Goal: Communication & Community: Answer question/provide support

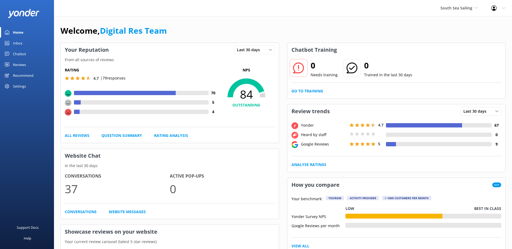
click at [25, 45] on link "Inbox" at bounding box center [27, 43] width 54 height 11
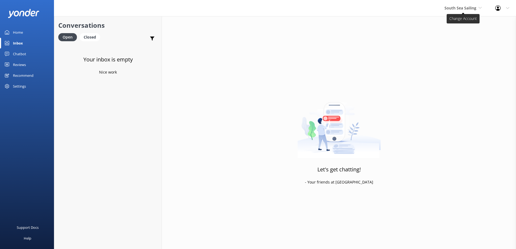
click at [455, 6] on span "South Sea Sailing" at bounding box center [460, 7] width 32 height 5
click at [456, 35] on link "South Sea Cruises" at bounding box center [465, 35] width 54 height 13
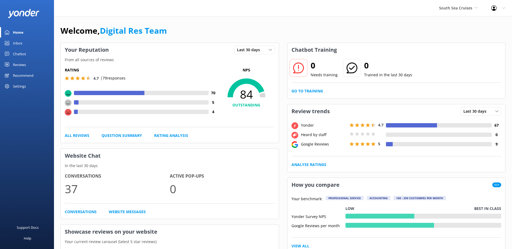
click at [33, 43] on link "Inbox" at bounding box center [27, 43] width 54 height 11
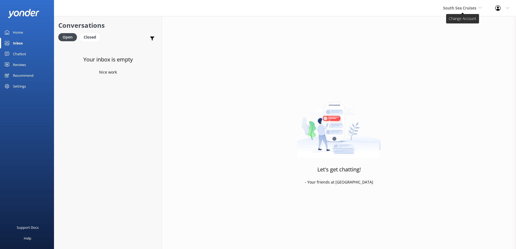
click at [455, 9] on span "South Sea Cruises" at bounding box center [459, 7] width 33 height 5
click at [463, 45] on link "Malamala Beach Club" at bounding box center [463, 48] width 54 height 13
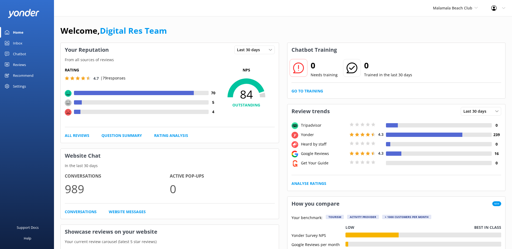
click at [12, 46] on link "Inbox" at bounding box center [27, 43] width 54 height 11
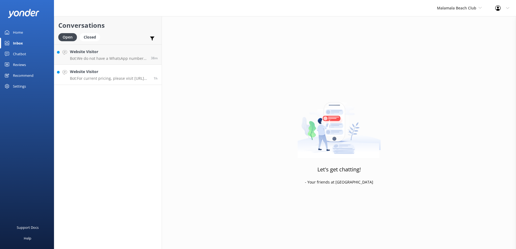
click at [112, 73] on h4 "Website Visitor" at bounding box center [110, 72] width 80 height 6
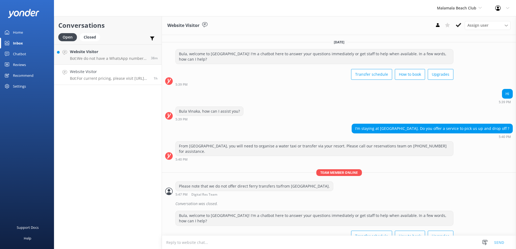
scroll to position [45, 0]
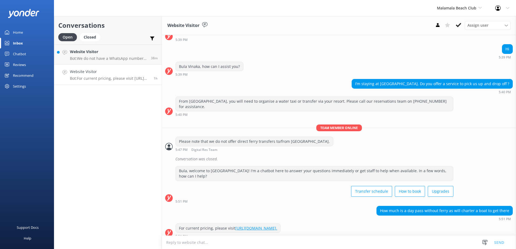
click at [270, 239] on textarea at bounding box center [339, 242] width 354 height 13
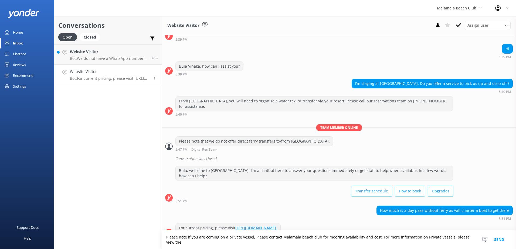
scroll to position [50, 0]
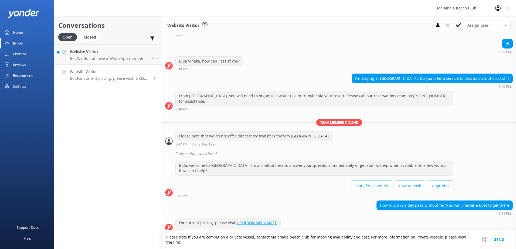
type textarea "Please note if you are coming on a private vessel, contact Malamala beach club …"
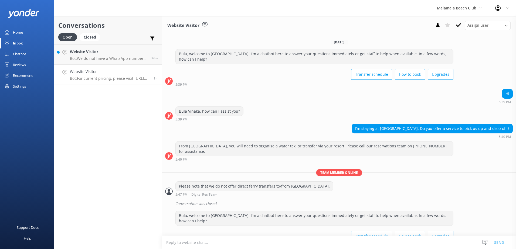
scroll to position [45, 0]
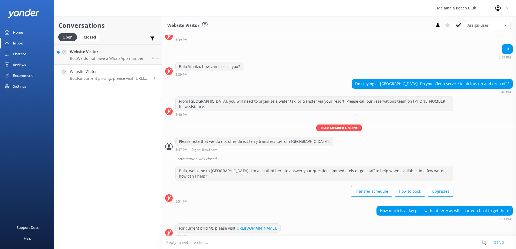
click at [248, 240] on textarea at bounding box center [339, 242] width 354 height 13
type textarea "P"
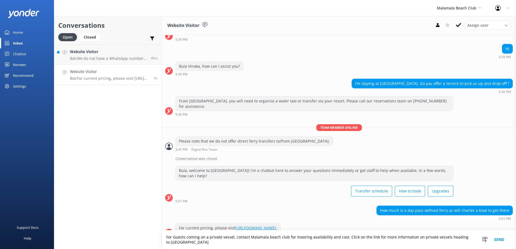
scroll to position [50, 0]
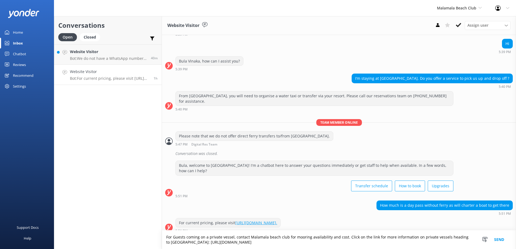
type textarea "For Guests coming on a private vessel, contact Malamala beach club for mooring …"
click at [504, 239] on button "Send" at bounding box center [499, 240] width 20 height 19
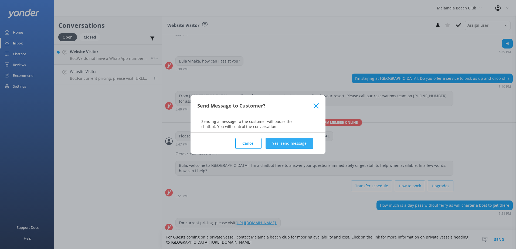
click at [287, 139] on button "Yes, send message" at bounding box center [289, 143] width 48 height 11
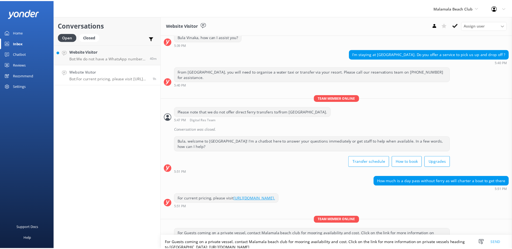
scroll to position [85, 0]
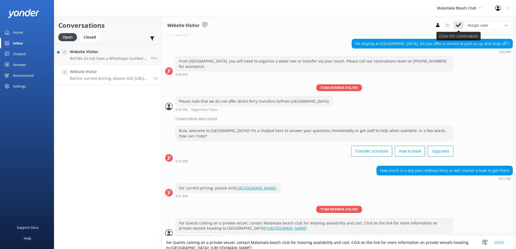
click at [458, 24] on icon at bounding box center [458, 24] width 5 height 5
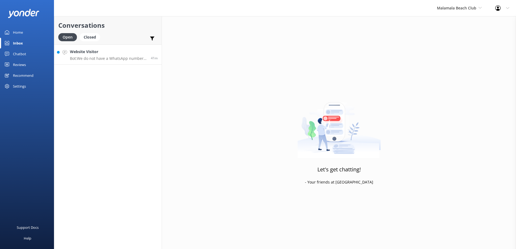
click at [122, 64] on link "Website Visitor Bot: We do not have a WhatsApp number. Please call us on +679 9…" at bounding box center [107, 55] width 107 height 20
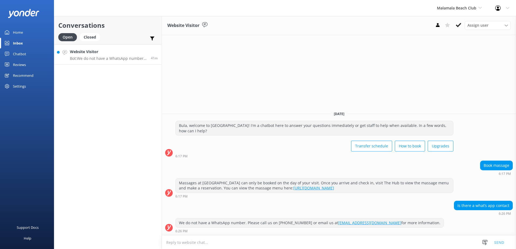
click at [122, 56] on div "Website Visitor Bot: We do not have a WhatsApp number. Please call us on +679 9…" at bounding box center [108, 55] width 77 height 12
click at [460, 24] on use at bounding box center [458, 25] width 5 height 4
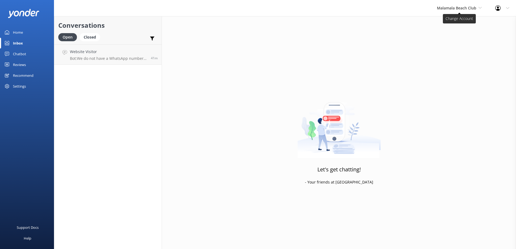
click at [464, 9] on span "Malamala Beach Club" at bounding box center [456, 7] width 39 height 5
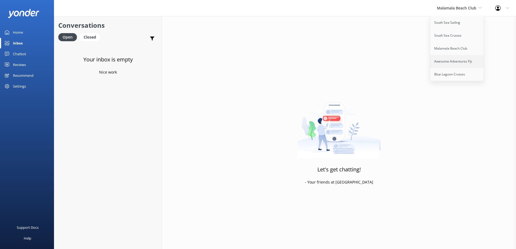
click at [451, 61] on link "Awesome Adventures Fiji" at bounding box center [457, 61] width 54 height 13
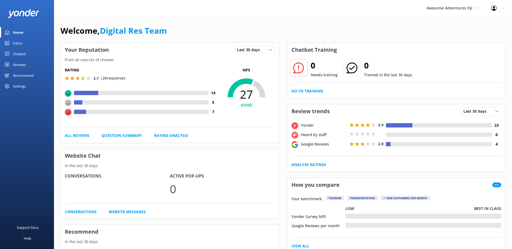
click at [24, 40] on link "Inbox" at bounding box center [27, 43] width 54 height 11
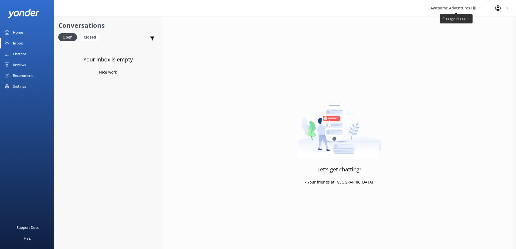
click at [445, 9] on span "Awesome Adventures Fiji" at bounding box center [453, 7] width 46 height 5
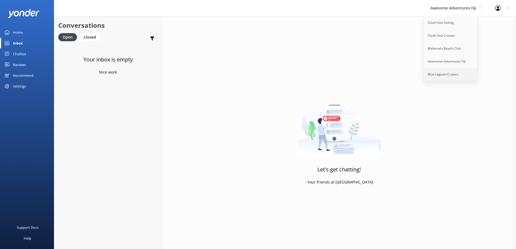
click at [442, 75] on link "Blue Lagoon Cruises" at bounding box center [451, 74] width 54 height 13
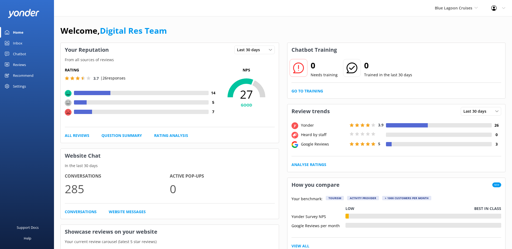
click at [26, 46] on link "Inbox" at bounding box center [27, 43] width 54 height 11
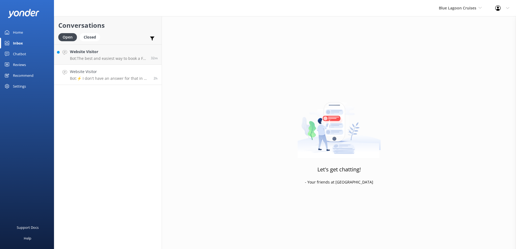
click at [102, 84] on link "Website Visitor Bot: ⚡ I don't have an answer for that in my knowledge base. Pl…" at bounding box center [107, 75] width 107 height 20
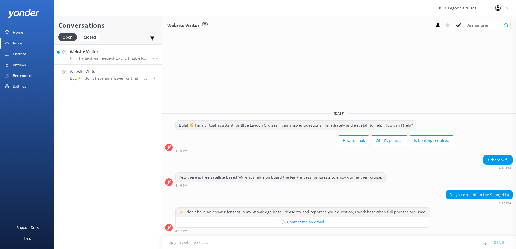
click at [110, 59] on p "Bot: The best and easiest way to book a Fiji cruise is online at https://apps.c…" at bounding box center [108, 58] width 77 height 5
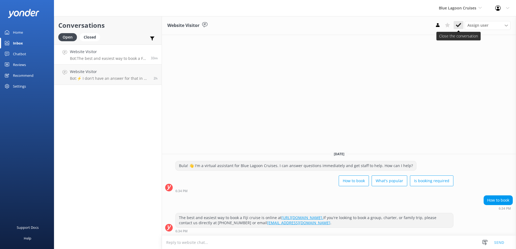
click at [459, 23] on icon at bounding box center [458, 24] width 5 height 5
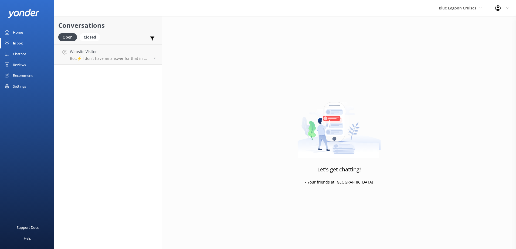
click at [111, 73] on div "Conversations Open Closed Important Assigned to me Unassigned Website Visitor B…" at bounding box center [108, 132] width 108 height 233
click at [117, 57] on p "Bot: ⚡ I don't have an answer for that in my knowledge base. Please try and rep…" at bounding box center [110, 58] width 80 height 5
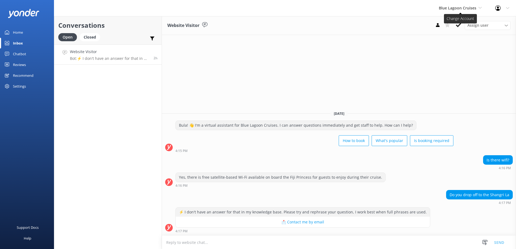
click at [465, 5] on span "Blue Lagoon Cruises" at bounding box center [460, 8] width 43 height 6
click at [446, 35] on link "South Sea Cruises" at bounding box center [459, 35] width 54 height 13
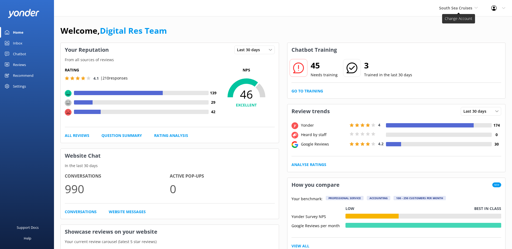
click at [466, 6] on span "South Sea Cruises" at bounding box center [455, 7] width 33 height 5
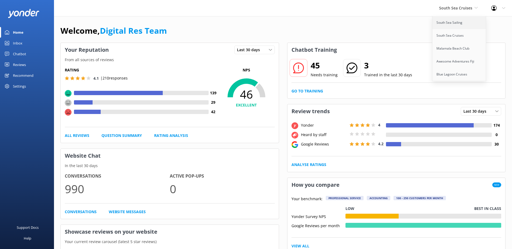
click at [441, 22] on link "South Sea Sailing" at bounding box center [459, 22] width 54 height 13
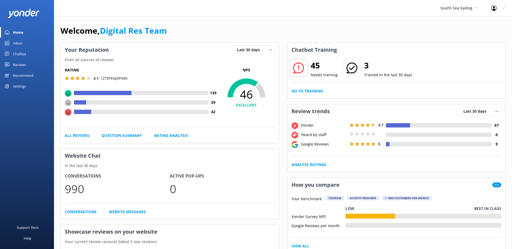
click at [18, 43] on div "Inbox" at bounding box center [17, 43] width 9 height 11
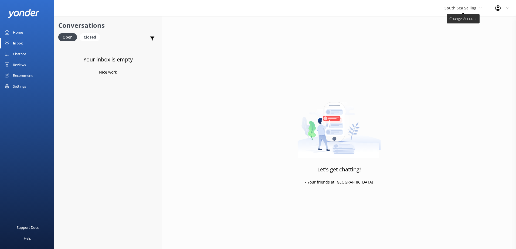
click at [461, 9] on span "South Sea Sailing" at bounding box center [460, 7] width 32 height 5
click at [456, 36] on link "South Sea Cruises" at bounding box center [465, 35] width 54 height 13
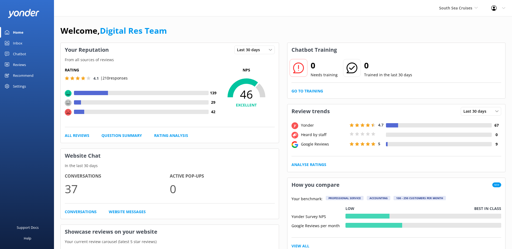
click at [21, 43] on div "Inbox" at bounding box center [17, 43] width 9 height 11
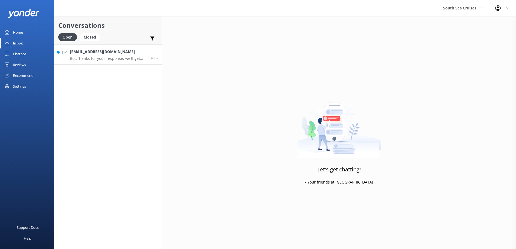
click at [110, 54] on h4 "mel_aubrey@hotmail.com" at bounding box center [108, 52] width 77 height 6
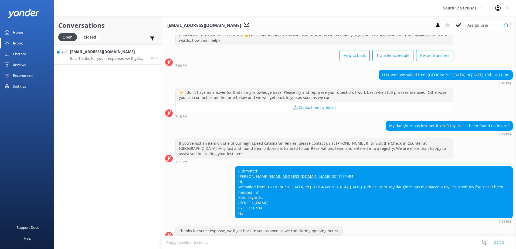
scroll to position [32, 0]
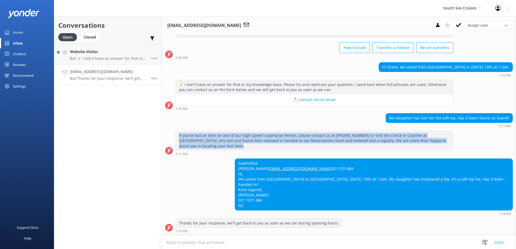
drag, startPoint x: 232, startPoint y: 142, endPoint x: 176, endPoint y: 132, distance: 56.9
click at [176, 132] on div "If you've lost an item on one of our high-speed catamaran ferries, please conta…" at bounding box center [314, 141] width 277 height 20
copy div "If you've lost an item on one of our high-speed catamaran ferries, please conta…"
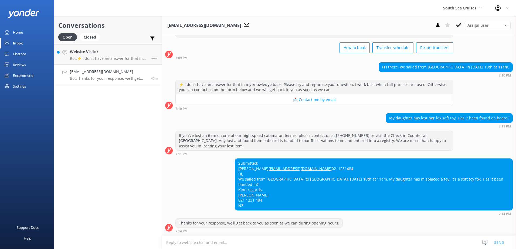
click at [252, 243] on textarea at bounding box center [339, 242] width 354 height 13
paste textarea "If you've lost an item on one of our high-speed catamaran ferries, please conta…"
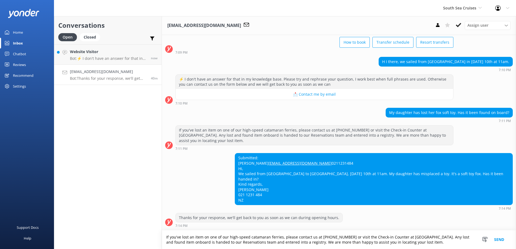
scroll to position [37, 0]
click at [313, 237] on textarea "If you've lost an item on one of our high-speed catamaran ferries, please conta…" at bounding box center [339, 240] width 354 height 19
drag, startPoint x: 432, startPoint y: 244, endPoint x: 431, endPoint y: 241, distance: 2.8
click at [431, 241] on textarea "If you've lost an item on one of our high-speed catamaran ferries, please conta…" at bounding box center [339, 240] width 354 height 19
drag, startPoint x: 437, startPoint y: 242, endPoint x: 313, endPoint y: 236, distance: 124.0
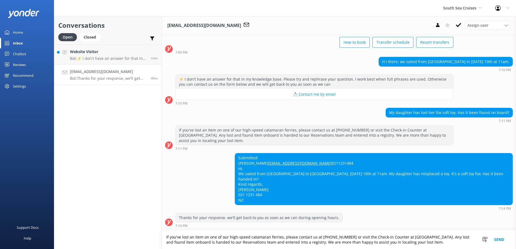
click at [313, 236] on textarea "If you've lost an item on one of our high-speed catamaran ferries, please conta…" at bounding box center [339, 240] width 354 height 19
click at [434, 244] on textarea "If you've lost an item on one of our high-speed catamaran ferries, please conta…" at bounding box center [339, 240] width 354 height 19
drag, startPoint x: 434, startPoint y: 244, endPoint x: 348, endPoint y: 230, distance: 86.3
click at [348, 230] on form "If you've lost an item on one of our high-speed catamaran ferries, please conta…" at bounding box center [339, 239] width 354 height 19
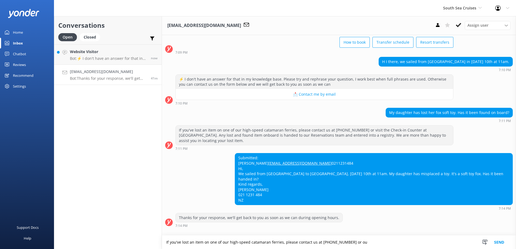
scroll to position [32, 0]
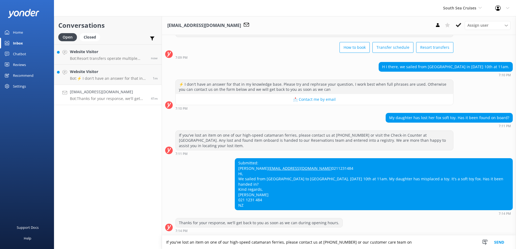
type textarea "If you've lost an item on one of our high-speed catamaran ferries, please conta…"
click at [416, 247] on textarea "If you've lost an item on one of our high-speed catamaran ferries, please conta…" at bounding box center [339, 242] width 354 height 13
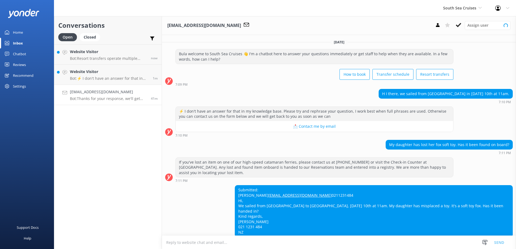
scroll to position [32, 0]
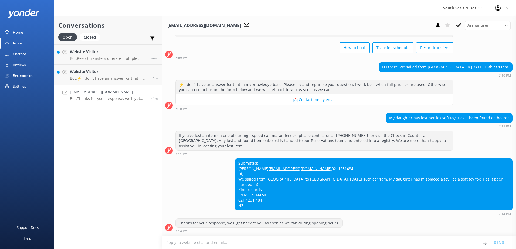
click at [402, 241] on textarea at bounding box center [339, 242] width 354 height 13
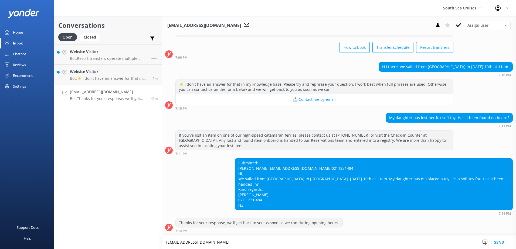
scroll to position [32, 0]
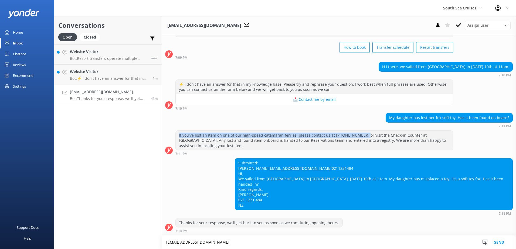
drag, startPoint x: 360, startPoint y: 129, endPoint x: 174, endPoint y: 126, distance: 185.9
click at [174, 131] on div "If you've lost an item on one of our high-speed catamaran ferries, please conta…" at bounding box center [339, 143] width 354 height 25
drag, startPoint x: 360, startPoint y: 128, endPoint x: 165, endPoint y: 125, distance: 194.8
click at [165, 131] on div "If you've lost an item on one of our high-speed catamaran ferries, please conta…" at bounding box center [339, 143] width 354 height 25
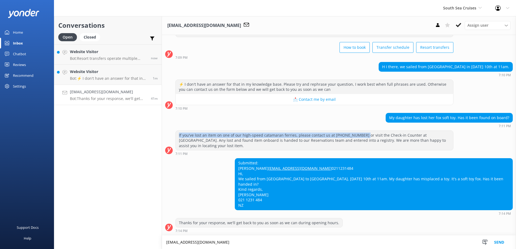
copy div "If you've lost an item on one of our high-speed catamaran ferries, please conta…"
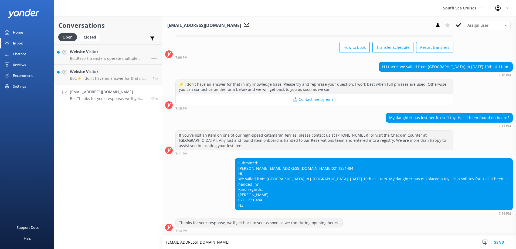
click at [166, 242] on textarea "customerservices@ssc.com.fj" at bounding box center [339, 242] width 354 height 13
paste textarea "If you've lost an item on one of our high-speed catamaran ferries, please conta…"
type textarea "If you've lost an item on one of our high-speed catamaran ferries, please conta…"
click at [499, 244] on button "Send" at bounding box center [499, 242] width 20 height 13
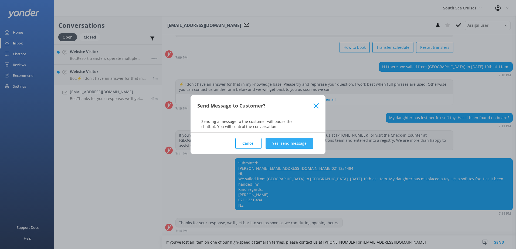
click at [289, 143] on button "Yes, send message" at bounding box center [289, 143] width 48 height 11
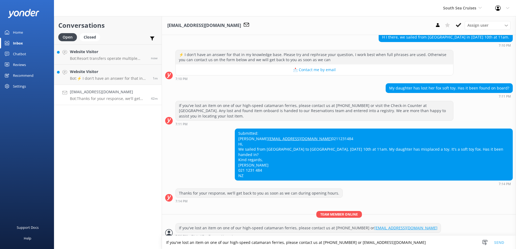
scroll to position [67, 0]
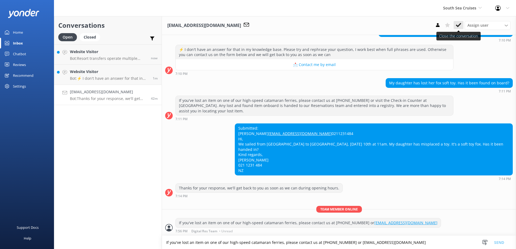
click at [456, 28] on icon at bounding box center [458, 24] width 5 height 5
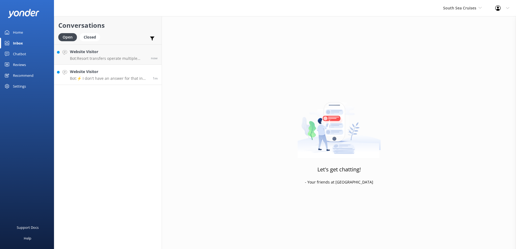
click at [112, 75] on div "Website Visitor Bot: ⚡ I don't have an answer for that in my knowledge base. Pl…" at bounding box center [109, 75] width 79 height 12
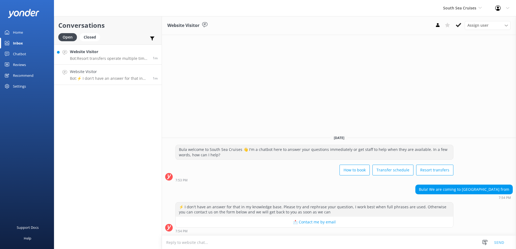
click at [118, 56] on div "Website Visitor Bot: Resort transfers operate multiple times a day, every day, …" at bounding box center [109, 55] width 79 height 12
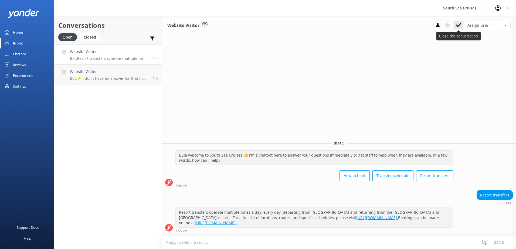
click at [457, 28] on icon at bounding box center [458, 24] width 5 height 5
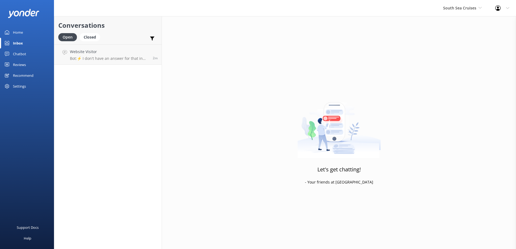
click at [120, 62] on link "Website Visitor Bot: ⚡ I don't have an answer for that in my knowledge base. Pl…" at bounding box center [107, 55] width 107 height 20
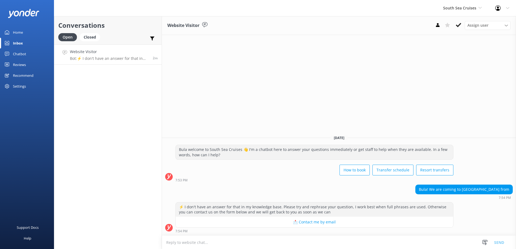
click at [468, 30] on div "Website Visitor Assign user Alyssa Sonya Digital Res Team Brenda Fenton Asena N…" at bounding box center [339, 25] width 354 height 19
click at [462, 25] on button at bounding box center [458, 25] width 10 height 8
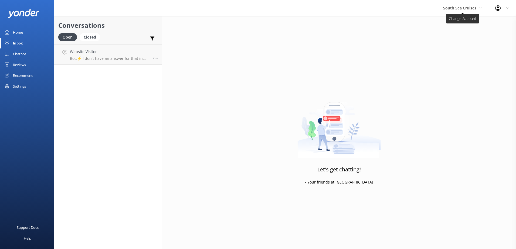
click at [467, 10] on span "South Sea Cruises" at bounding box center [459, 7] width 33 height 5
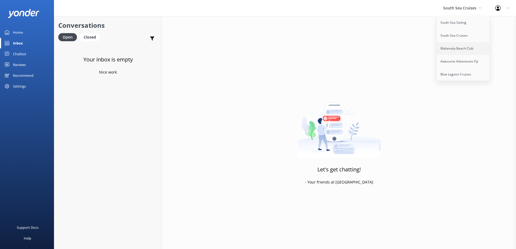
click at [466, 52] on link "Malamala Beach Club" at bounding box center [463, 48] width 54 height 13
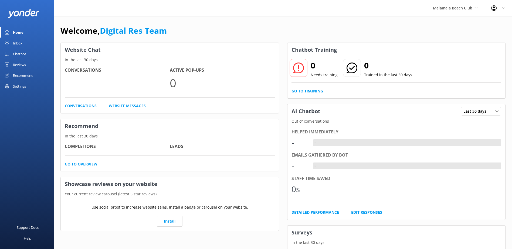
click at [22, 41] on div "Inbox" at bounding box center [17, 43] width 9 height 11
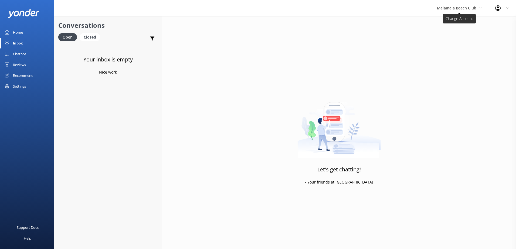
click at [462, 7] on span "Malamala Beach Club" at bounding box center [456, 7] width 39 height 5
click at [454, 61] on link "Awesome Adventures Fiji" at bounding box center [457, 61] width 54 height 13
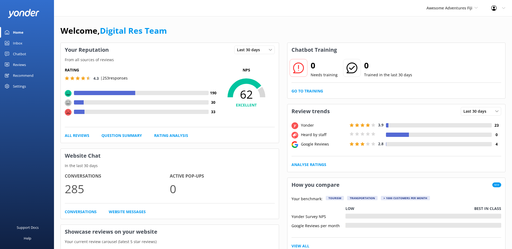
click at [20, 42] on div "Inbox" at bounding box center [17, 43] width 9 height 11
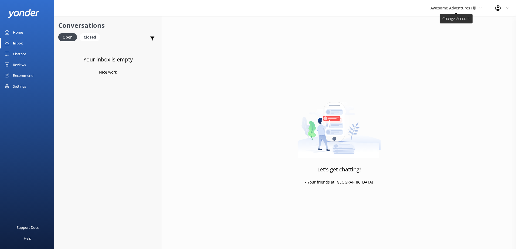
click at [440, 6] on span "Awesome Adventures Fiji" at bounding box center [453, 7] width 46 height 5
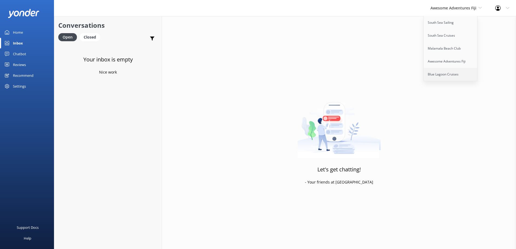
click at [458, 71] on link "Blue Lagoon Cruises" at bounding box center [451, 74] width 54 height 13
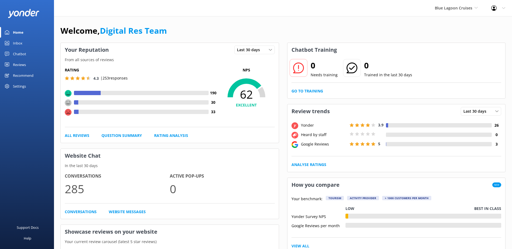
click at [25, 43] on link "Inbox" at bounding box center [27, 43] width 54 height 11
